Goal: Task Accomplishment & Management: Manage account settings

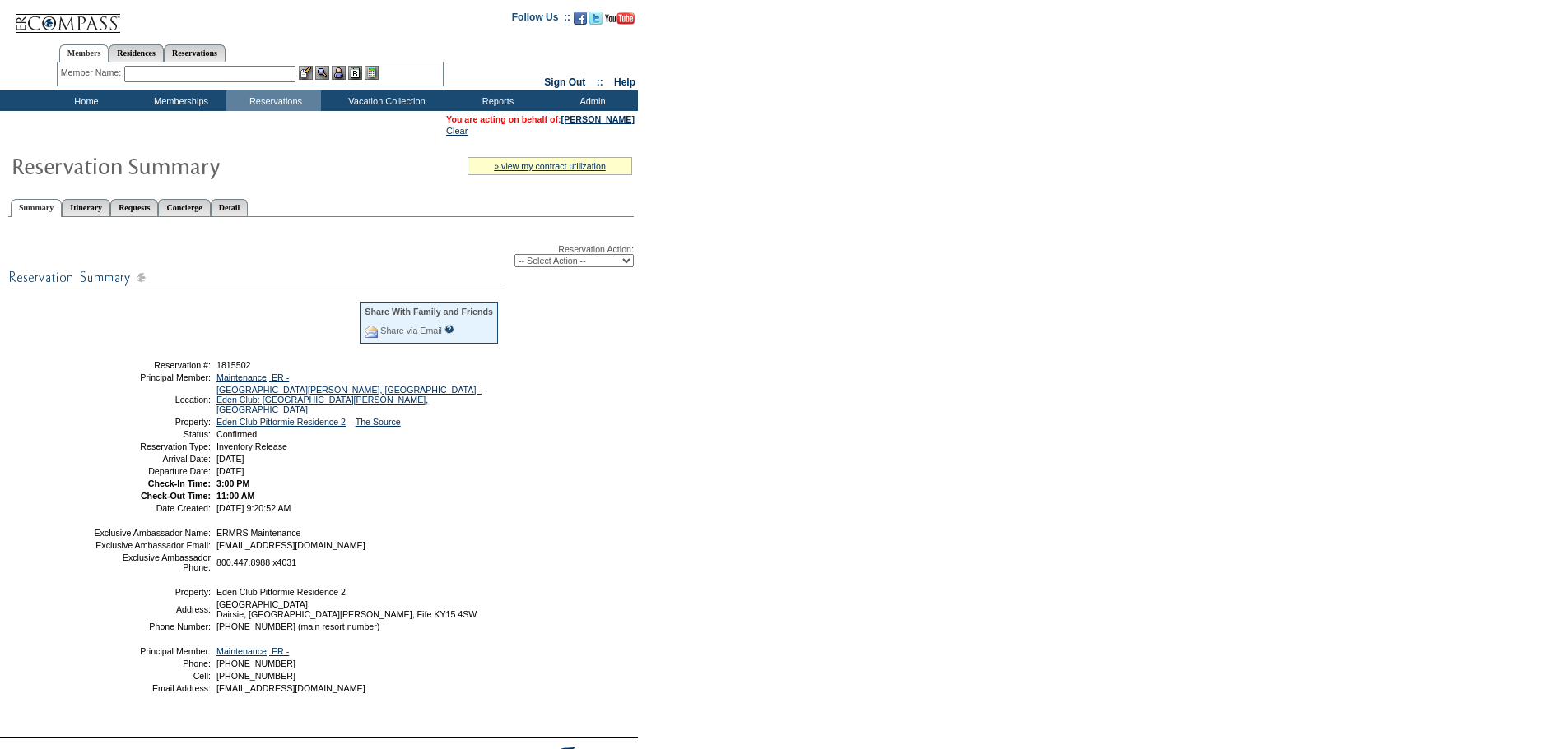
click at [579, 265] on select "-- Select Action -- Modify Reservation Dates Modify Reservation Cost Modify Occ…" at bounding box center [573, 261] width 119 height 14
click at [565, 391] on div "Reservation Action: -- Select Action -- Modify Reservation Dates Modify Reserva…" at bounding box center [321, 476] width 625 height 500
click at [575, 266] on select "-- Select Action -- Modify Reservation Dates Modify Reservation Cost Modify Occ…" at bounding box center [573, 261] width 119 height 14
select select "CancelRes"
click at [514, 258] on select "-- Select Action -- Modify Reservation Dates Modify Reservation Cost Modify Occ…" at bounding box center [573, 261] width 119 height 14
